Goal: Transaction & Acquisition: Book appointment/travel/reservation

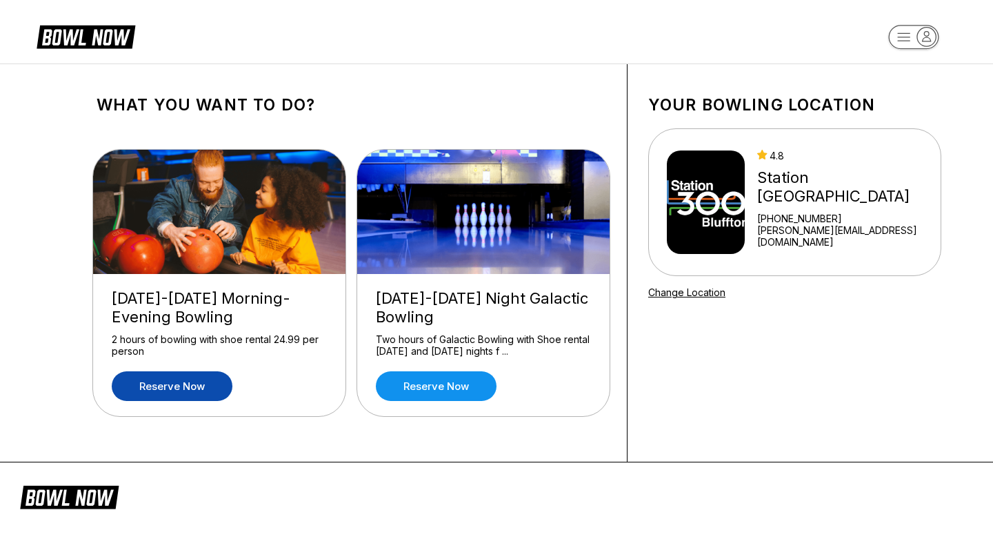
click at [186, 391] on link "Reserve now" at bounding box center [172, 386] width 121 height 30
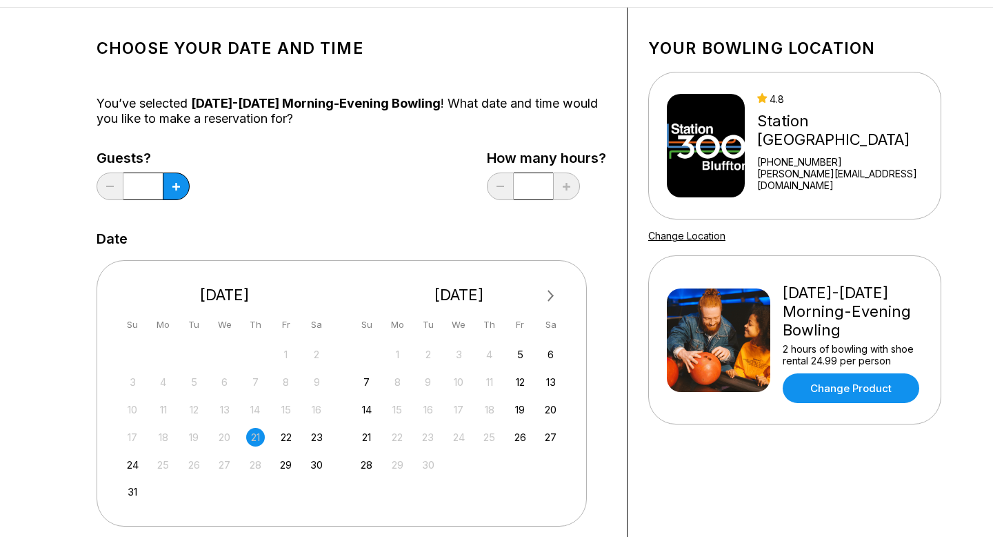
scroll to position [61, 0]
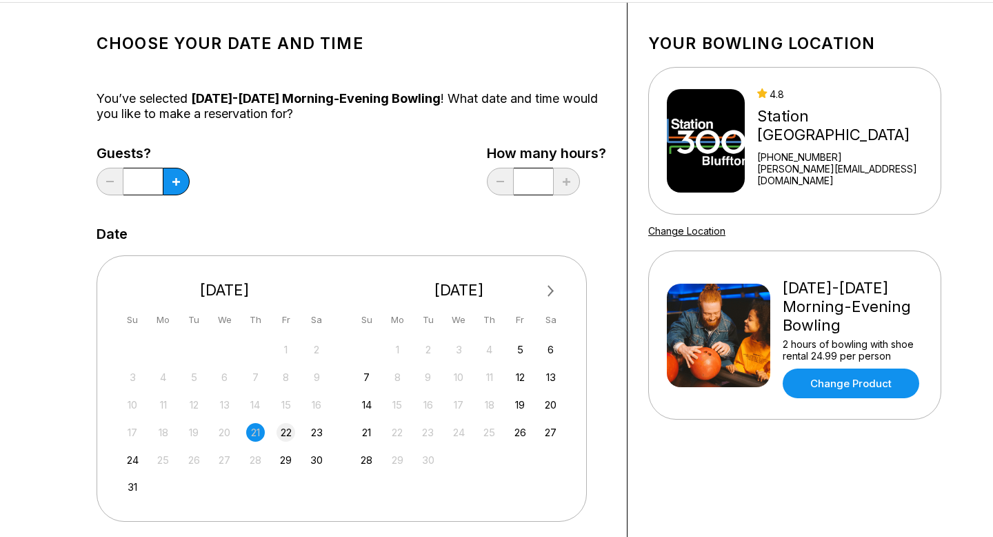
click at [282, 433] on div "22" at bounding box center [286, 432] width 19 height 19
click at [177, 182] on icon at bounding box center [176, 182] width 8 height 8
type input "*"
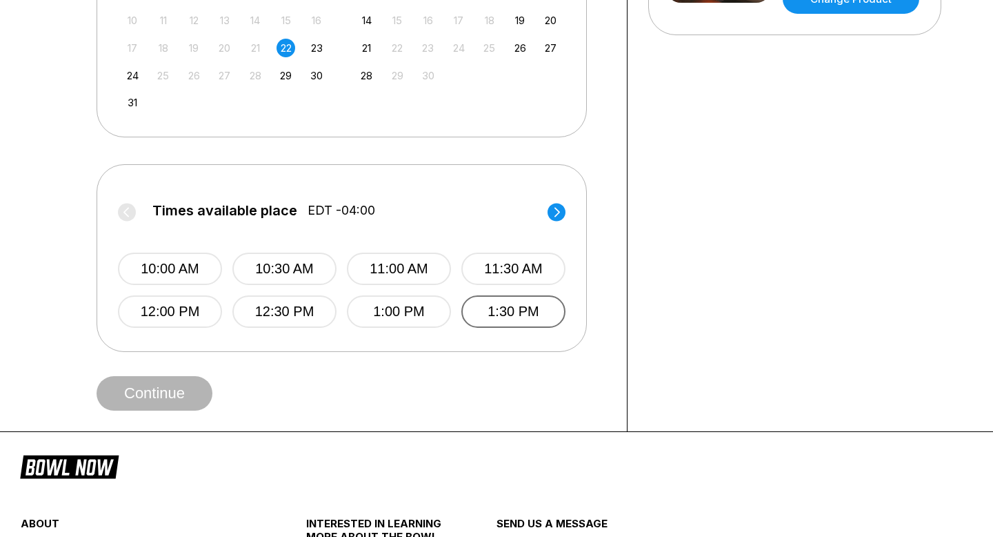
scroll to position [439, 0]
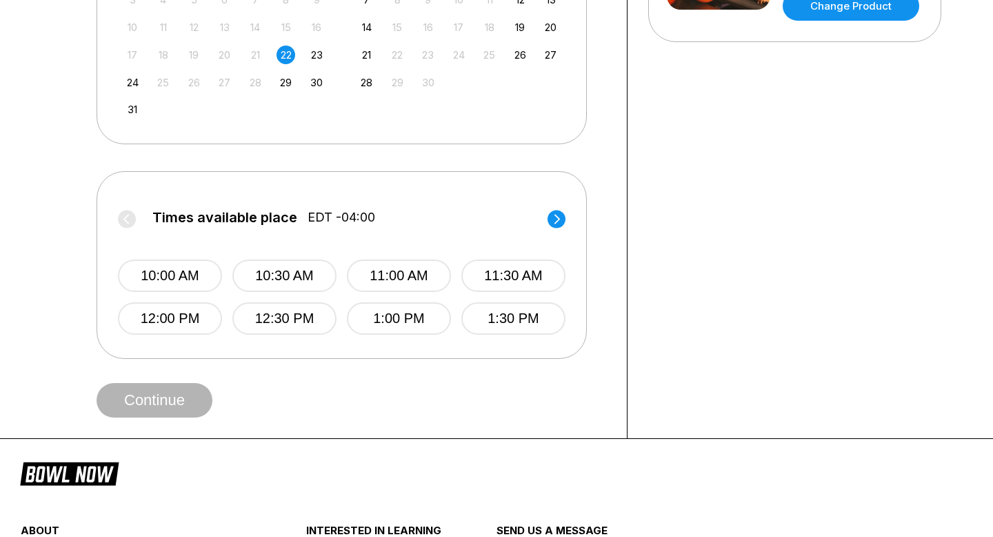
click at [552, 223] on circle at bounding box center [557, 219] width 18 height 18
click at [552, 222] on circle at bounding box center [557, 219] width 18 height 18
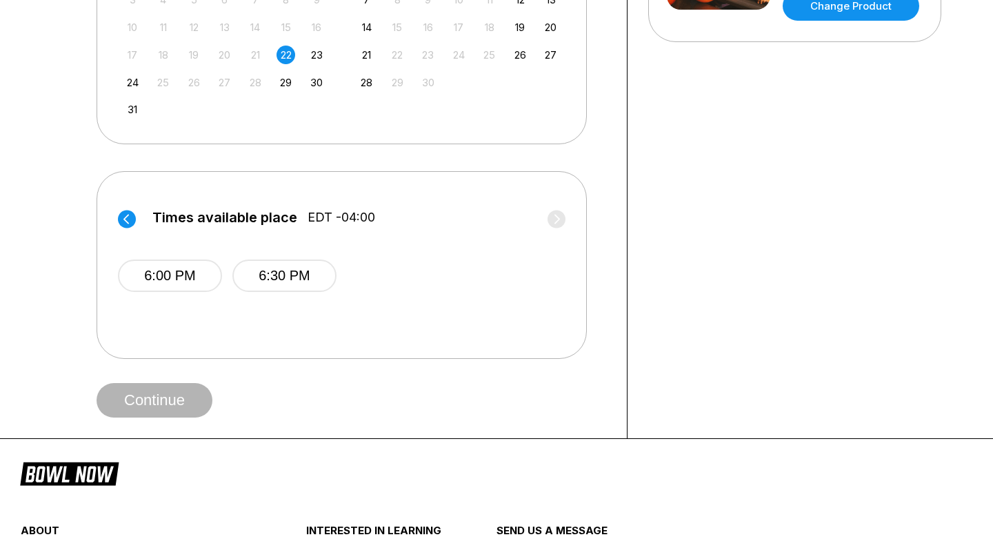
click at [553, 223] on label "Times available place EDT -04:00" at bounding box center [342, 221] width 448 height 22
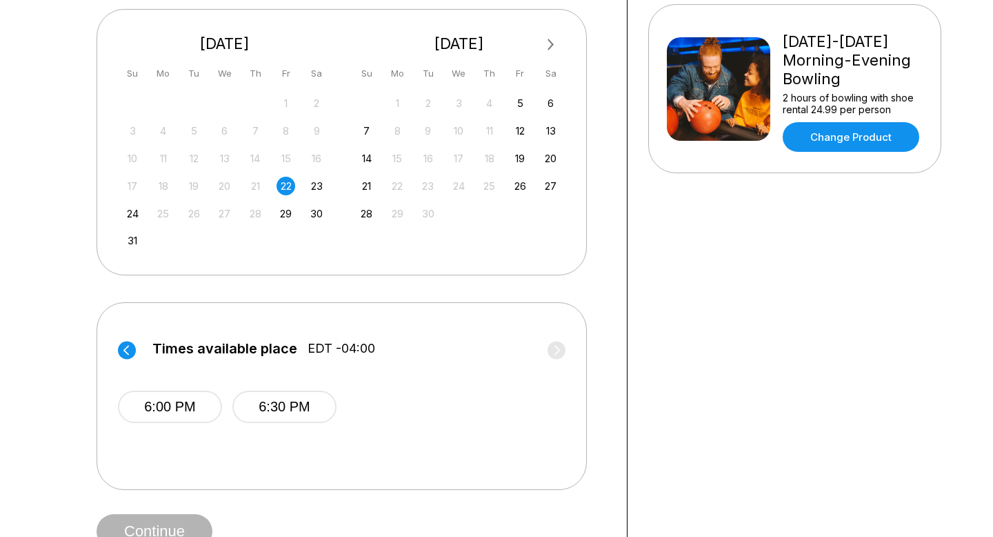
scroll to position [306, 0]
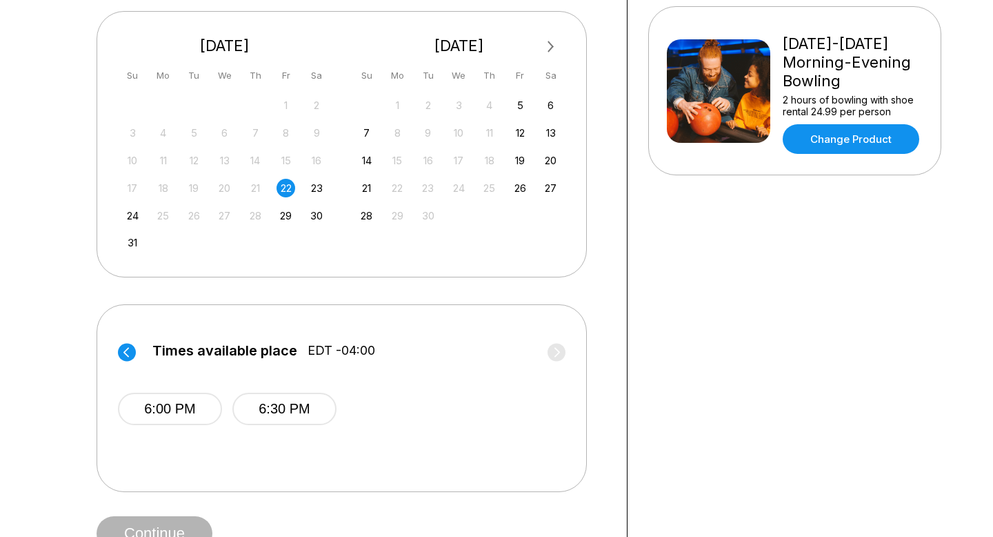
click at [130, 350] on circle at bounding box center [127, 352] width 18 height 18
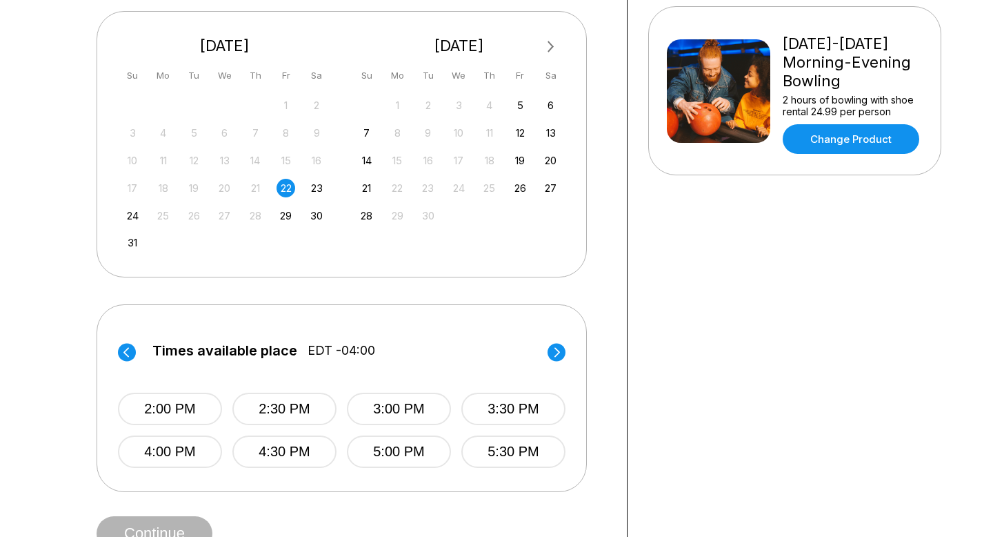
click at [566, 353] on div "Times available place EDT -04:00 10:00 AM 10:30 AM 11:00 AM 11:30 AM 12:00 PM 1…" at bounding box center [342, 398] width 490 height 188
click at [562, 352] on circle at bounding box center [557, 352] width 18 height 18
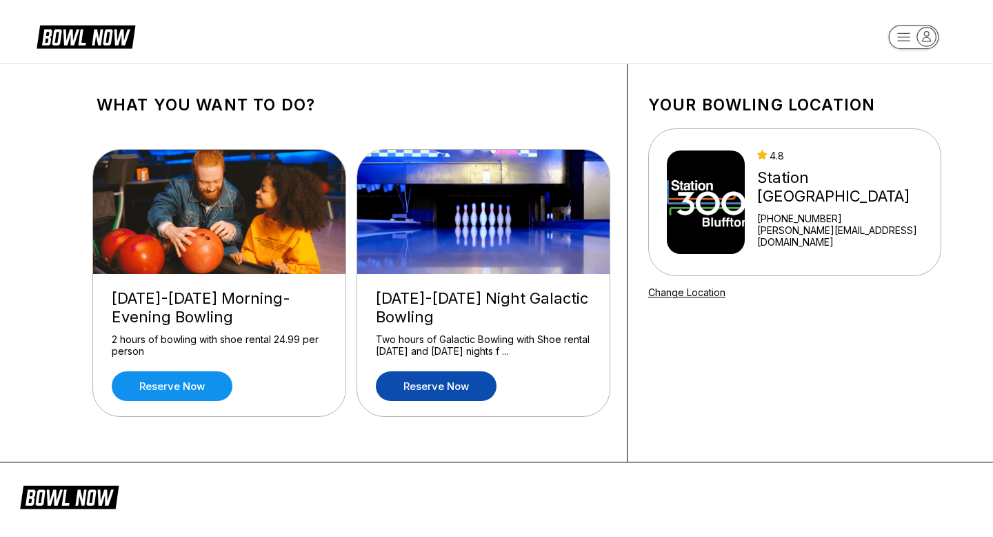
click at [395, 388] on link "Reserve now" at bounding box center [436, 386] width 121 height 30
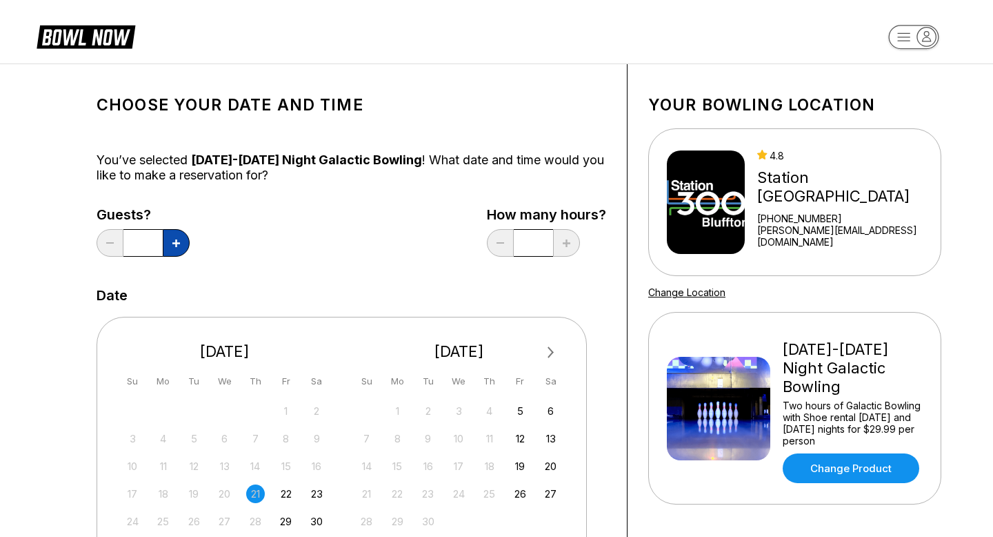
click at [176, 241] on icon at bounding box center [176, 243] width 8 height 8
type input "*"
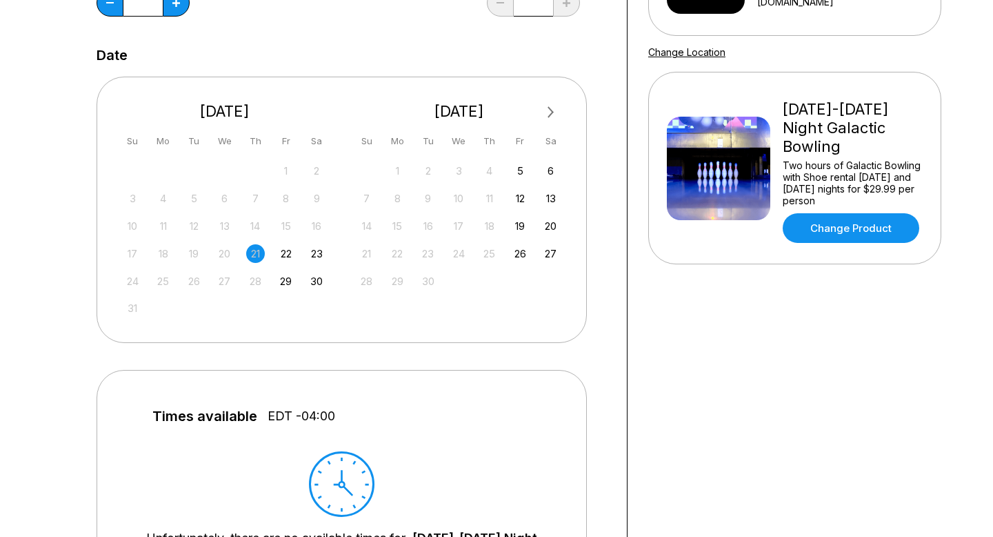
scroll to position [188, 0]
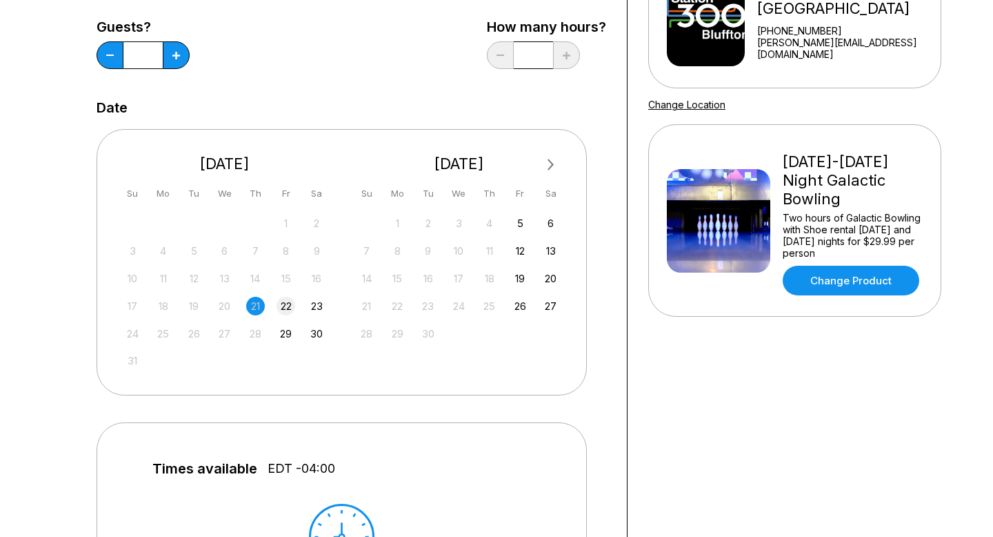
click at [279, 301] on div "22" at bounding box center [286, 306] width 19 height 19
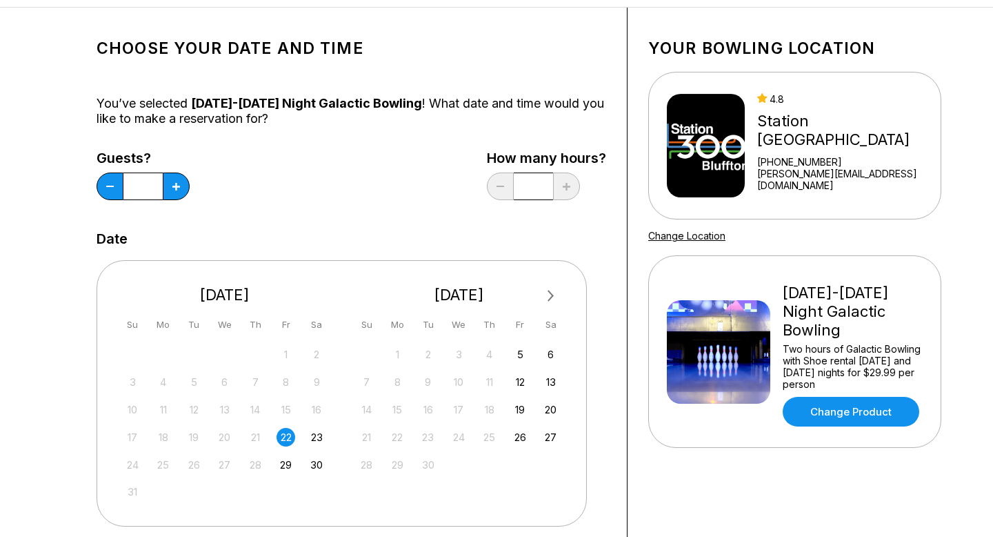
scroll to position [59, 0]
